Goal: Transaction & Acquisition: Book appointment/travel/reservation

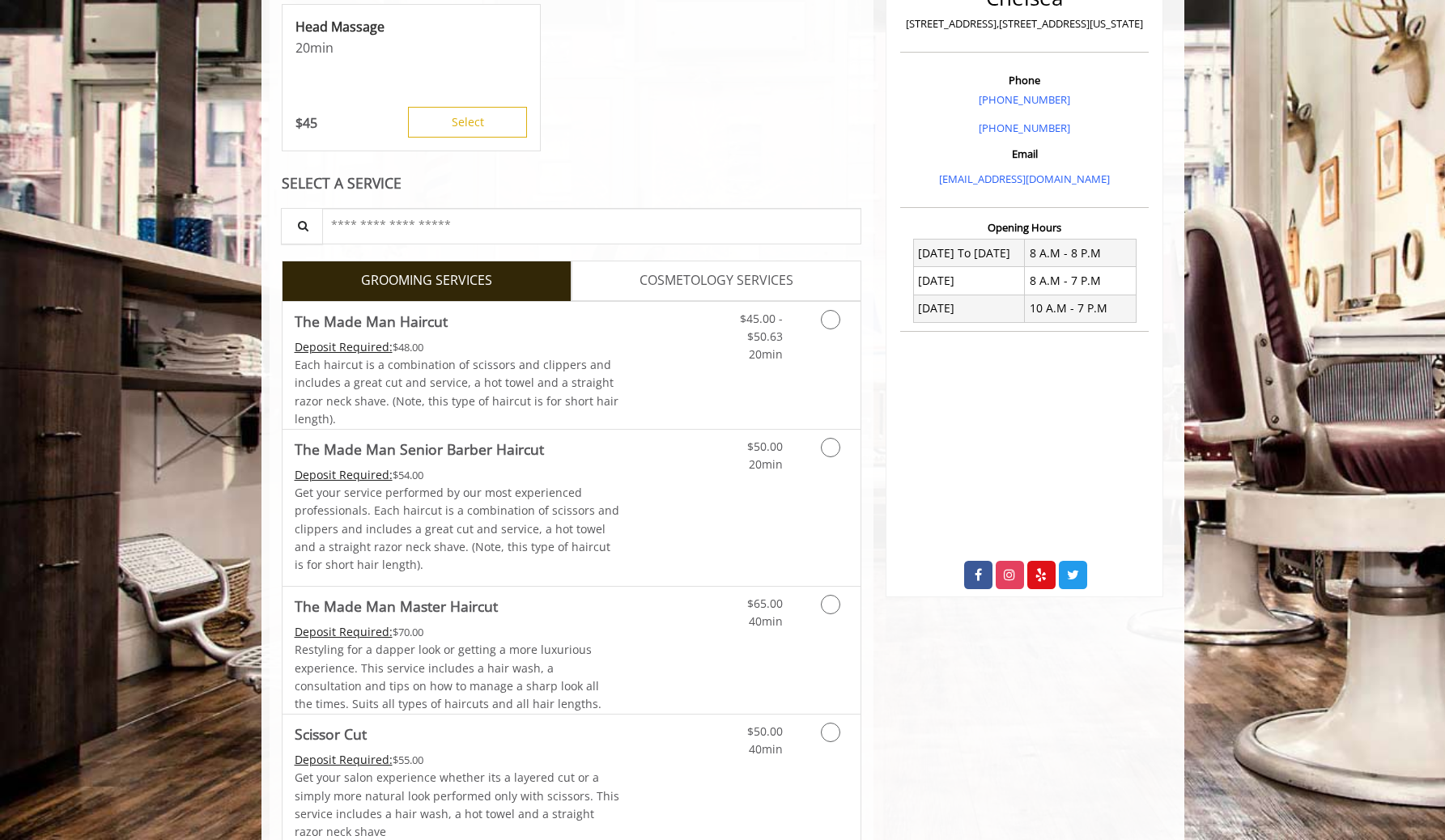
scroll to position [420, 0]
click at [653, 388] on link "Discounted Price" at bounding box center [667, 364] width 97 height 127
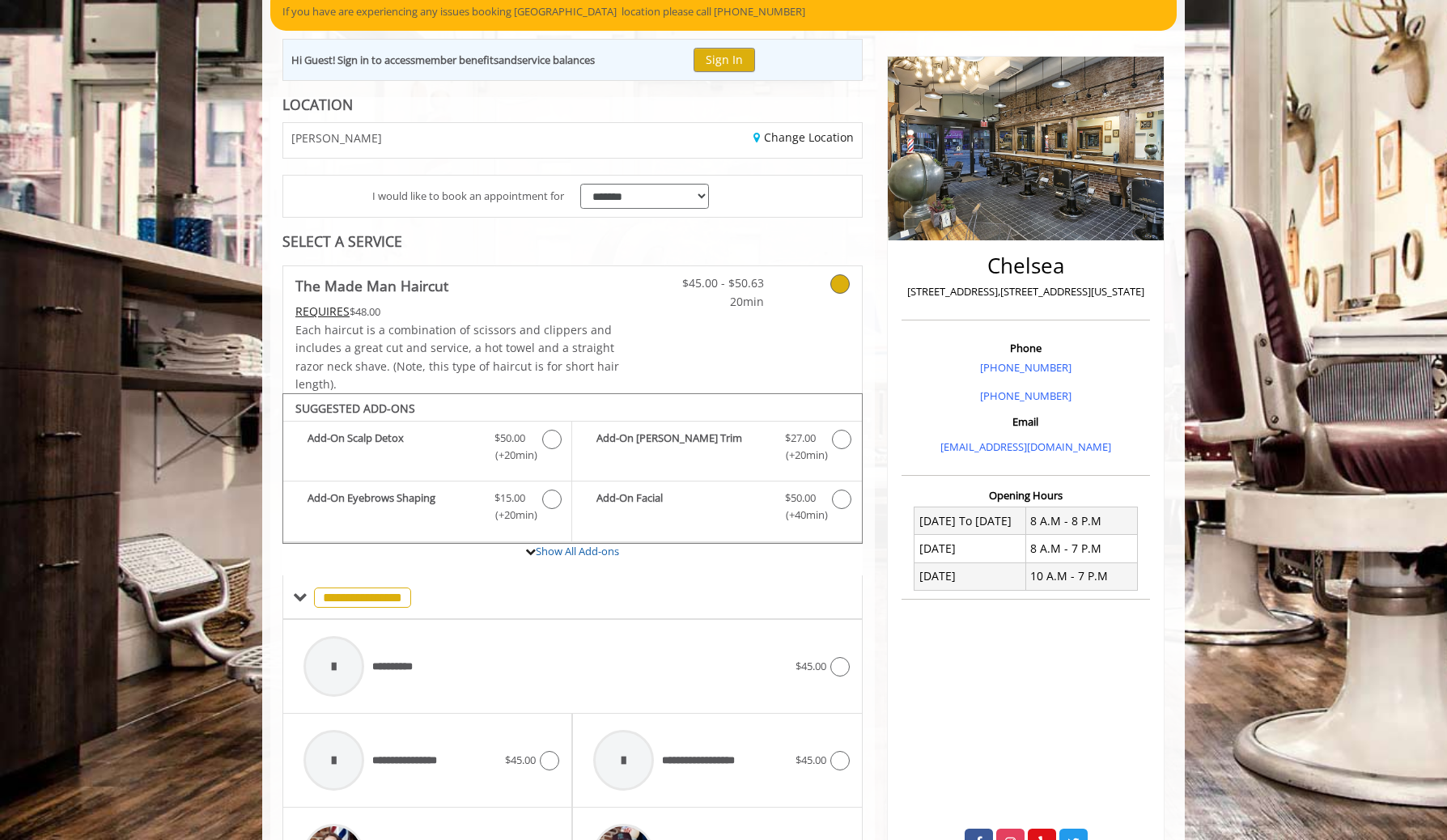
scroll to position [0, 0]
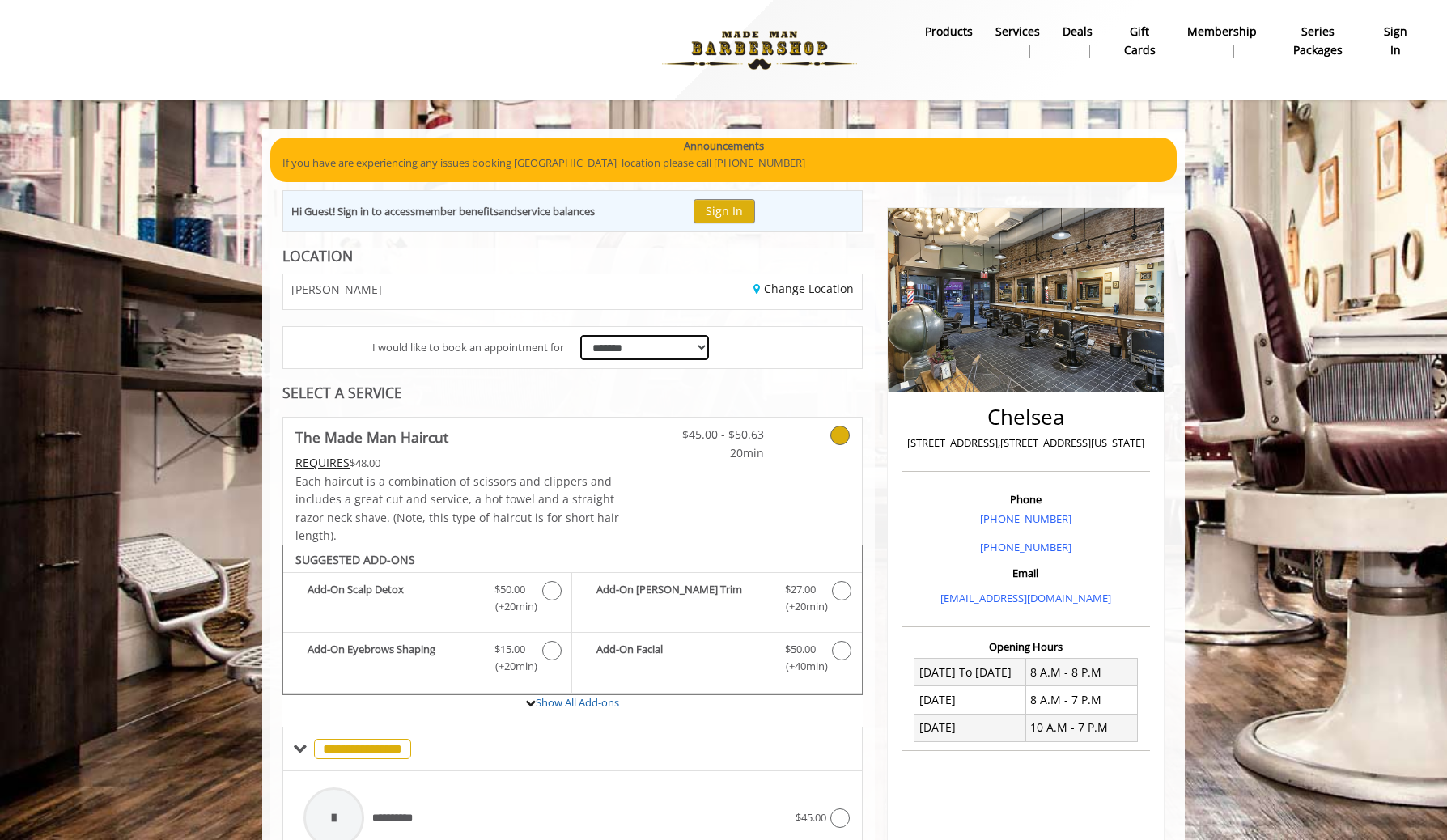
click at [658, 343] on select "**********" at bounding box center [644, 347] width 129 height 25
click at [780, 294] on link "Change Location" at bounding box center [803, 288] width 101 height 15
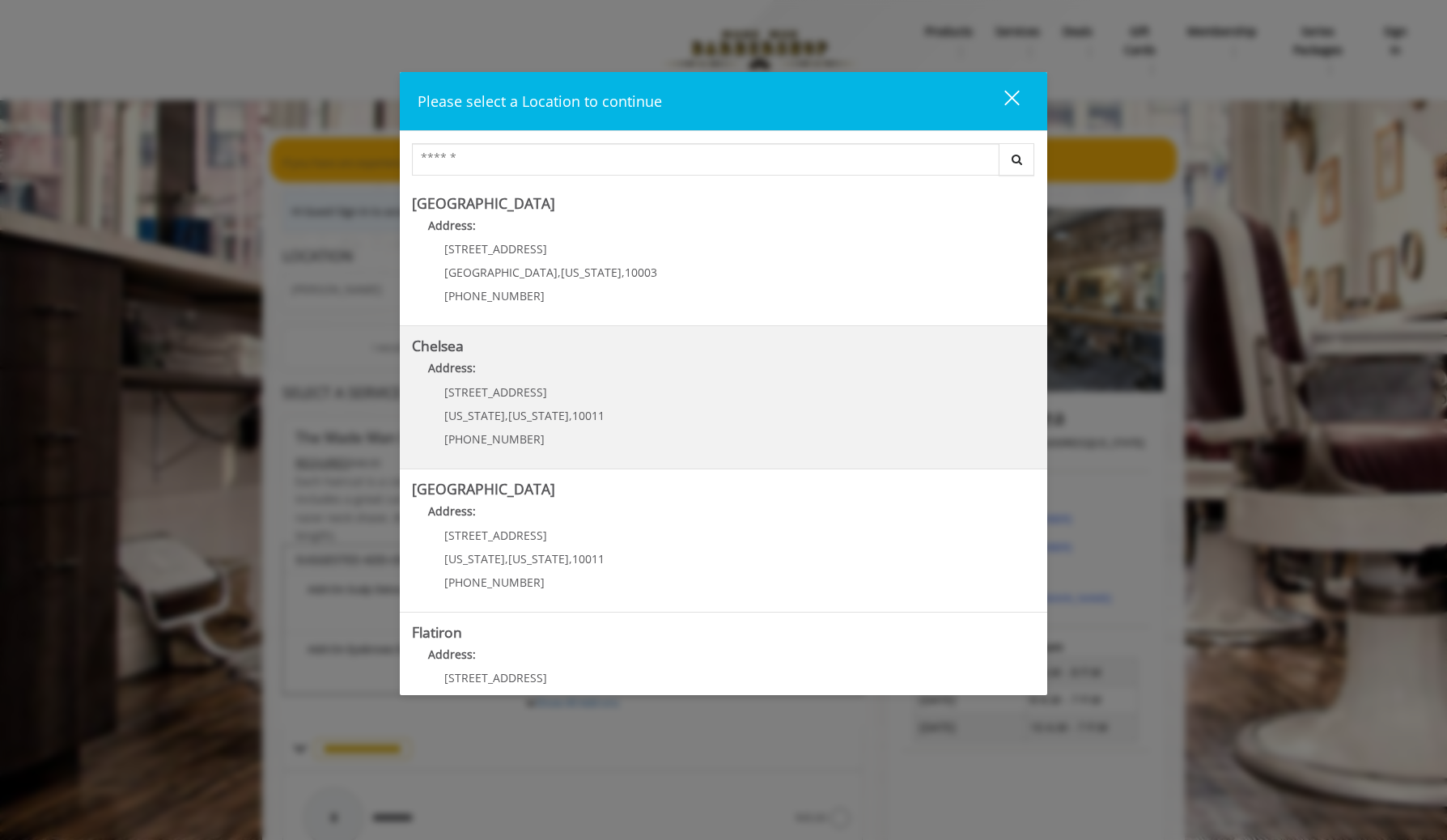
click at [631, 414] on link "Chelsea Address: [STREET_ADDRESS][US_STATE][US_STATE] (917) 639-3902" at bounding box center [724, 398] width 623 height 118
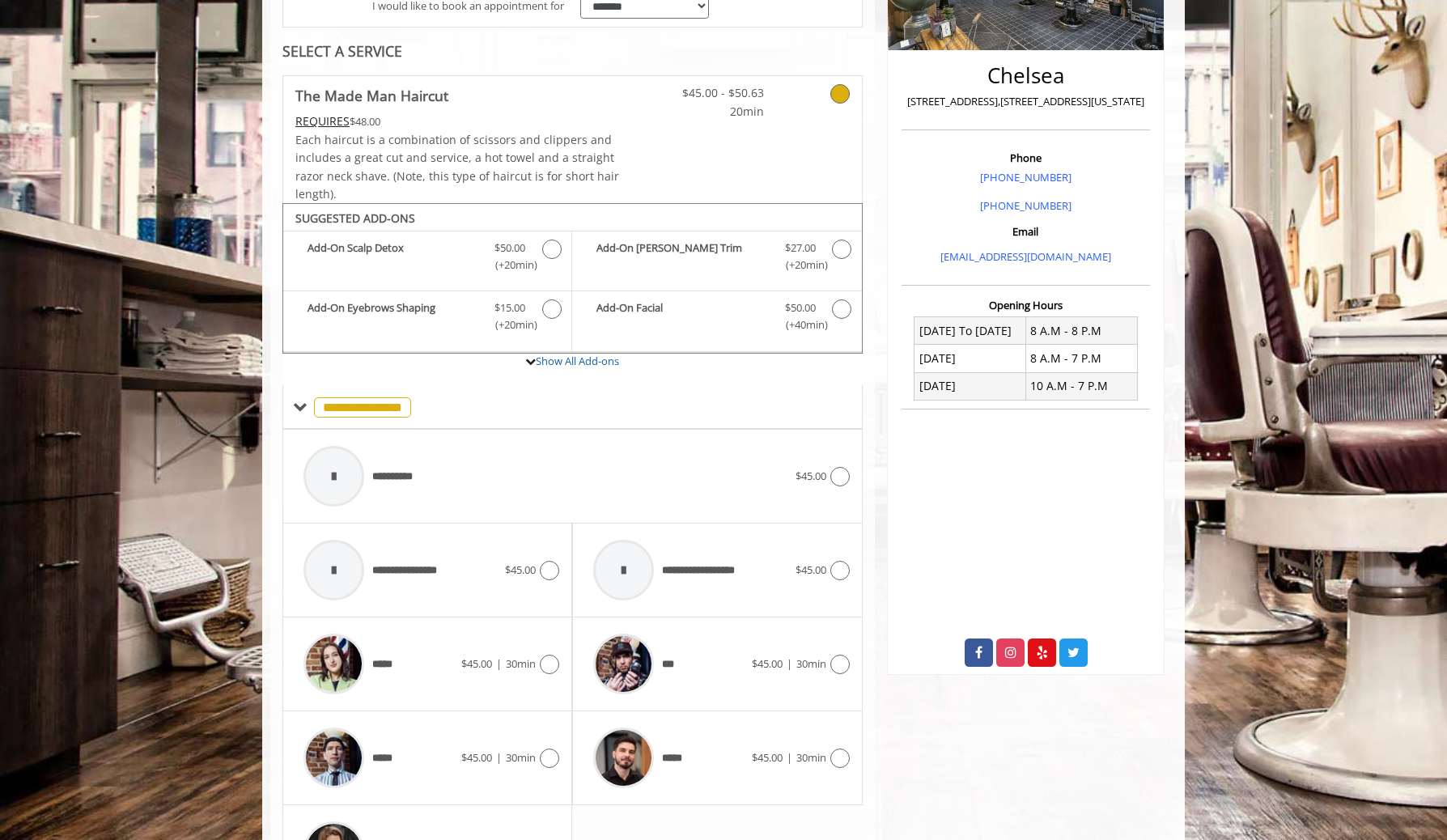
scroll to position [352, 0]
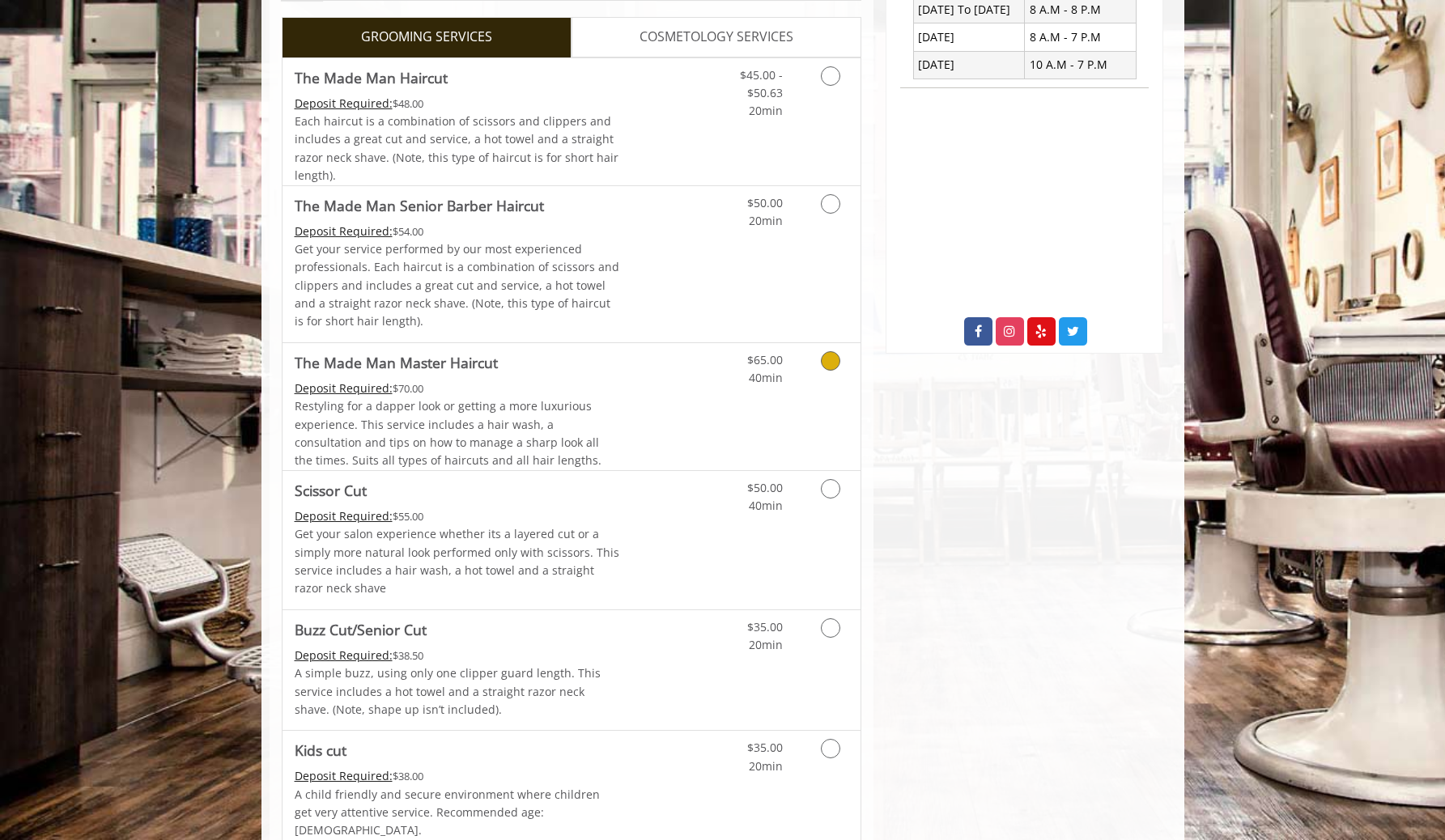
scroll to position [673, 0]
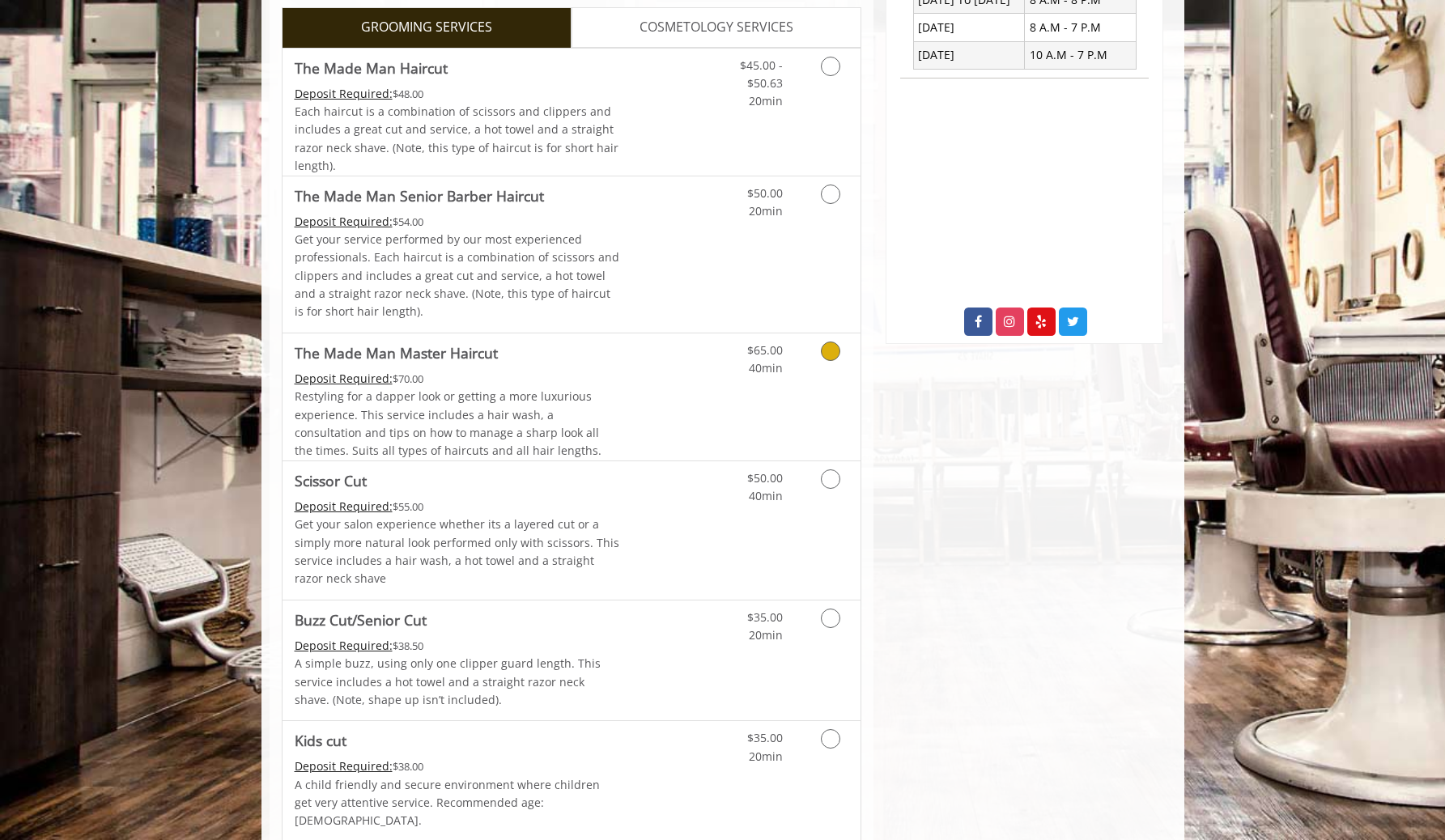
click at [695, 403] on link "Discounted Price" at bounding box center [667, 397] width 97 height 127
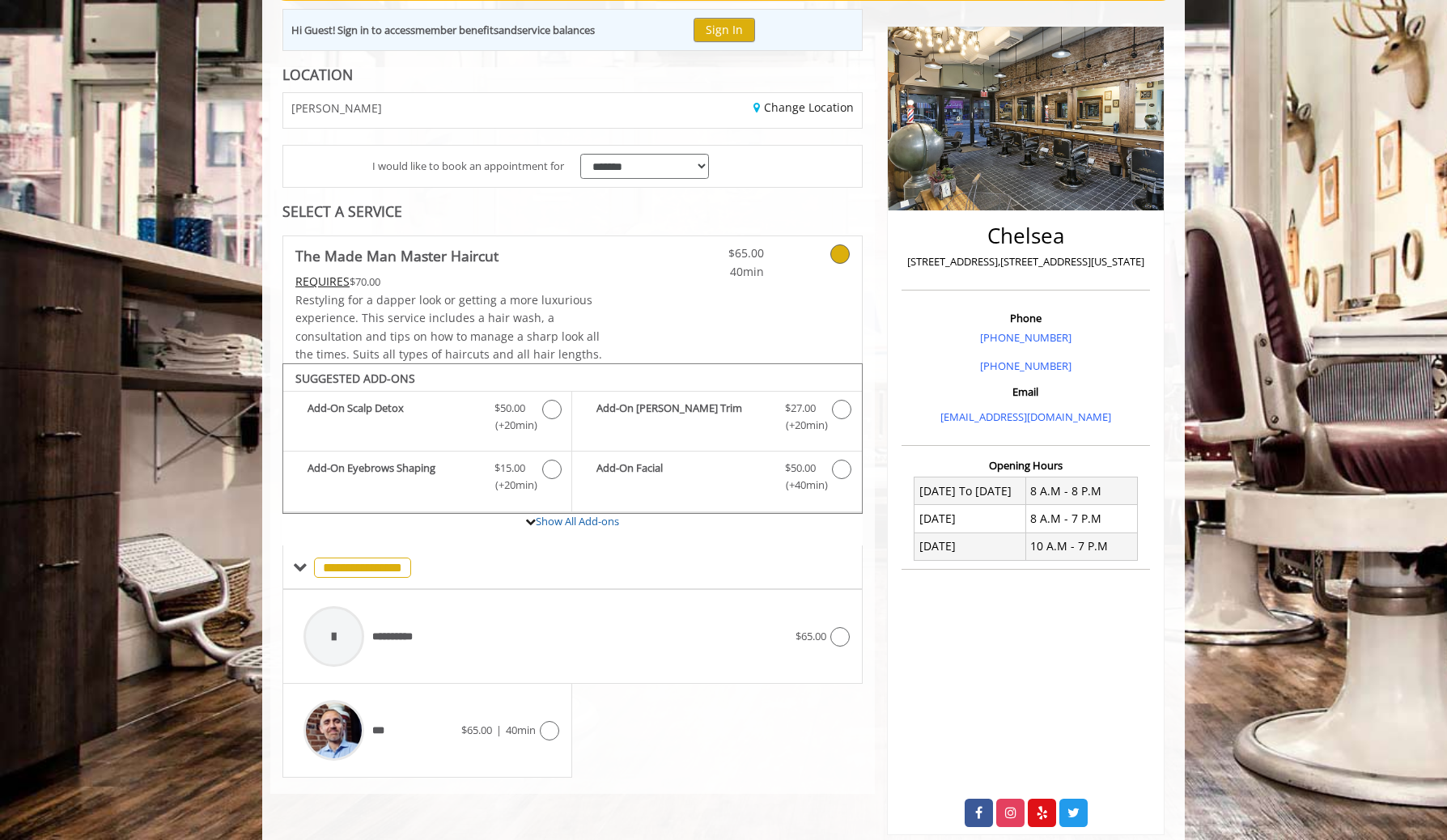
scroll to position [179, 0]
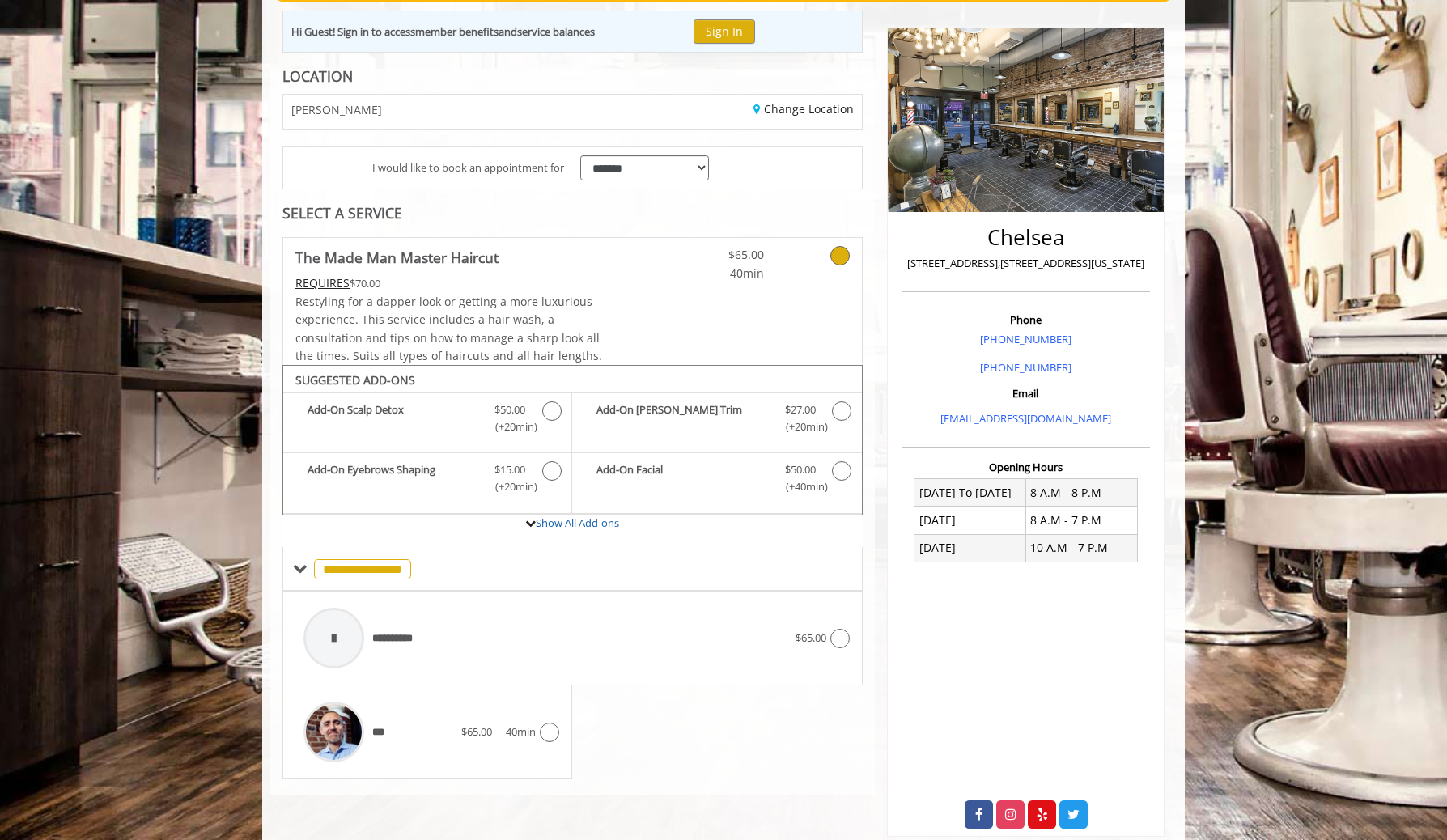
click at [693, 282] on div "$65.00 40min" at bounding box center [764, 301] width 192 height 127
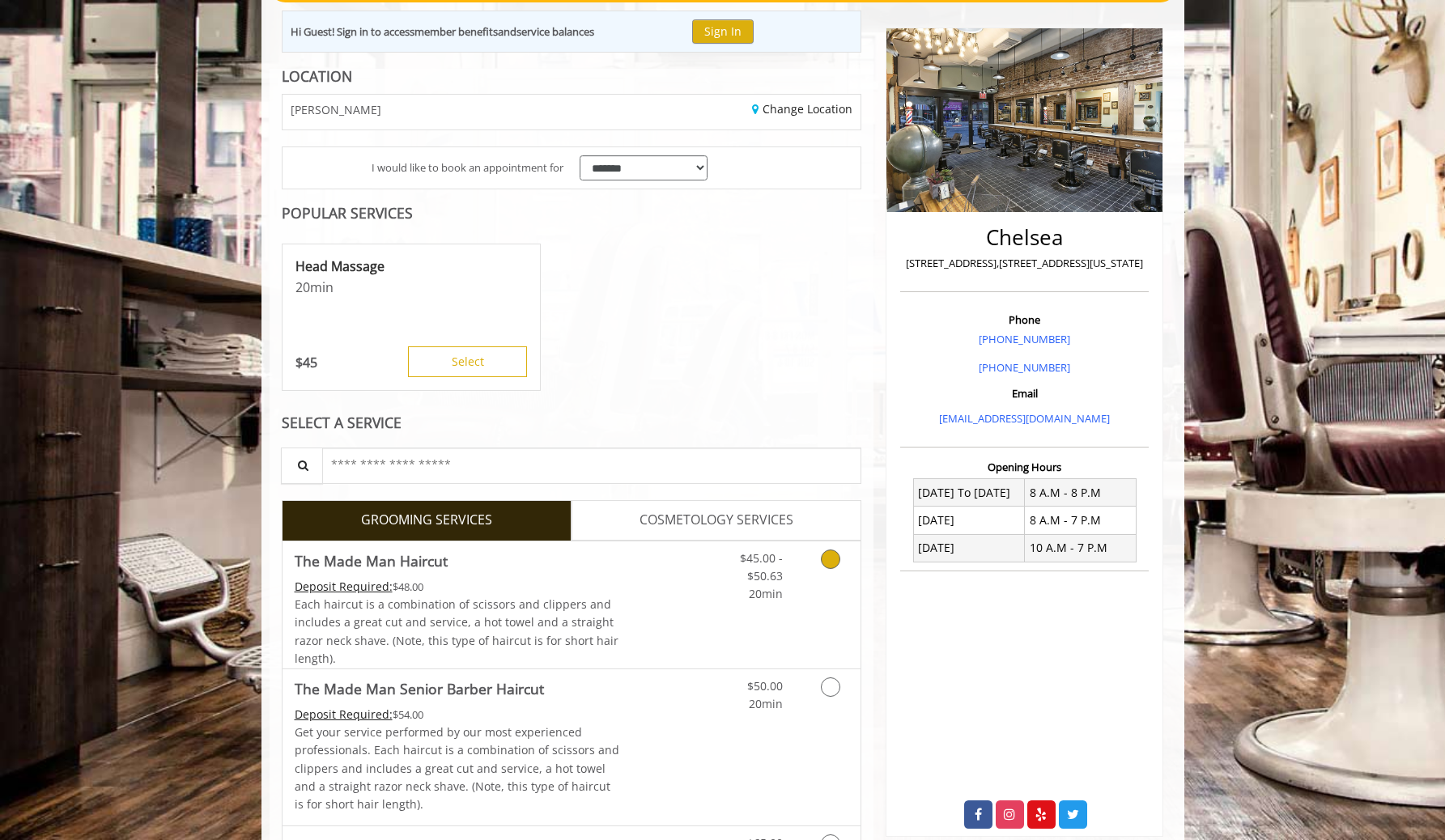
click at [690, 580] on link "Discounted Price" at bounding box center [667, 605] width 97 height 127
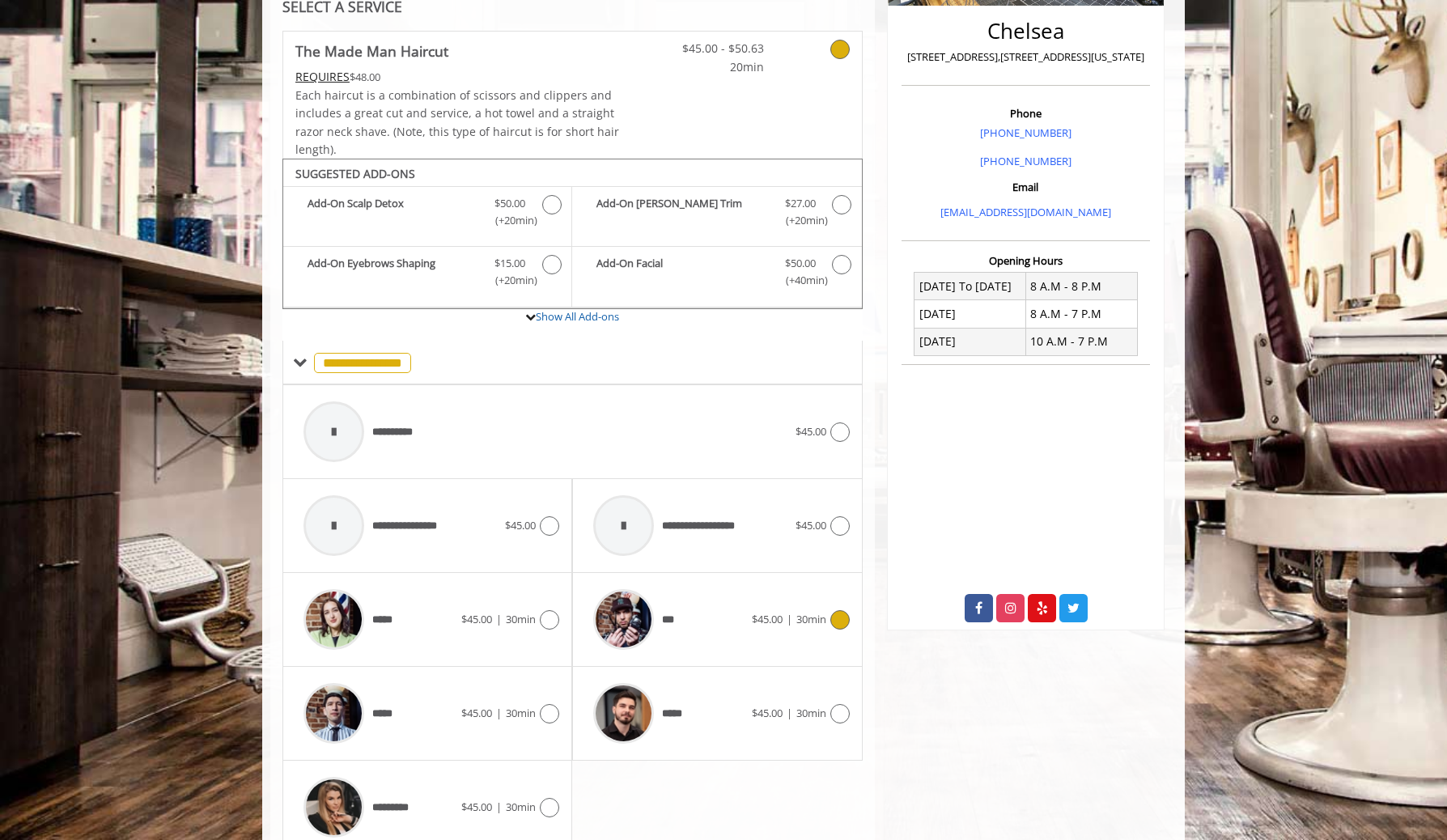
scroll to position [457, 0]
